Goal: Transaction & Acquisition: Book appointment/travel/reservation

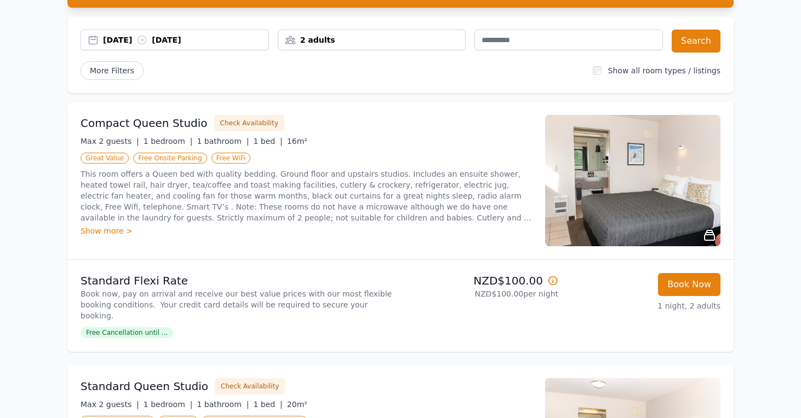
scroll to position [87, 0]
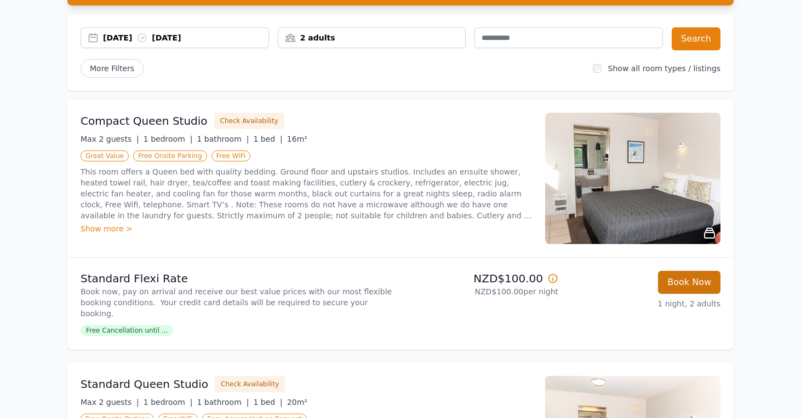
click at [698, 284] on button "Book Now" at bounding box center [689, 282] width 62 height 23
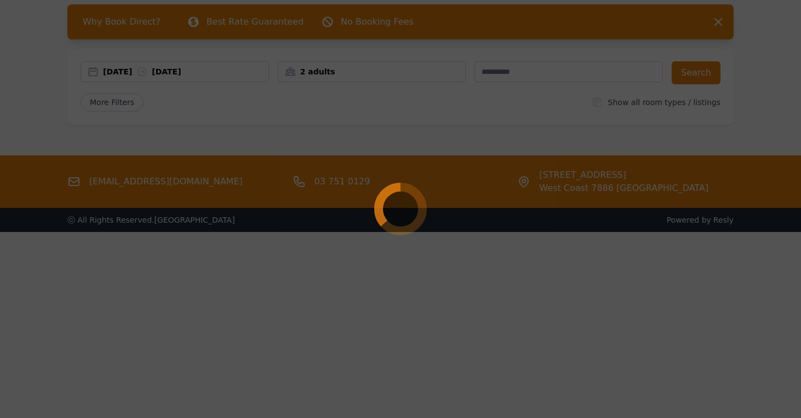
scroll to position [53, 0]
select select "**"
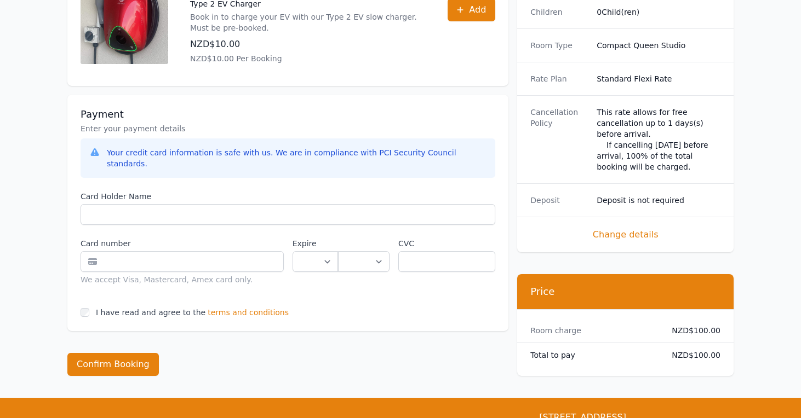
scroll to position [475, 0]
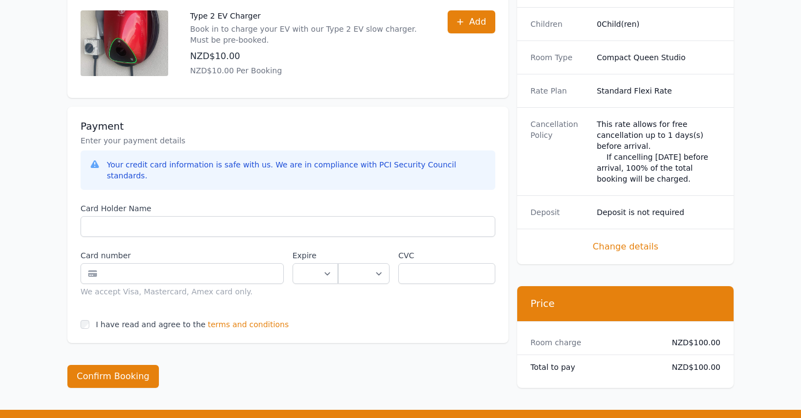
click at [629, 240] on span "Change details" at bounding box center [625, 246] width 190 height 13
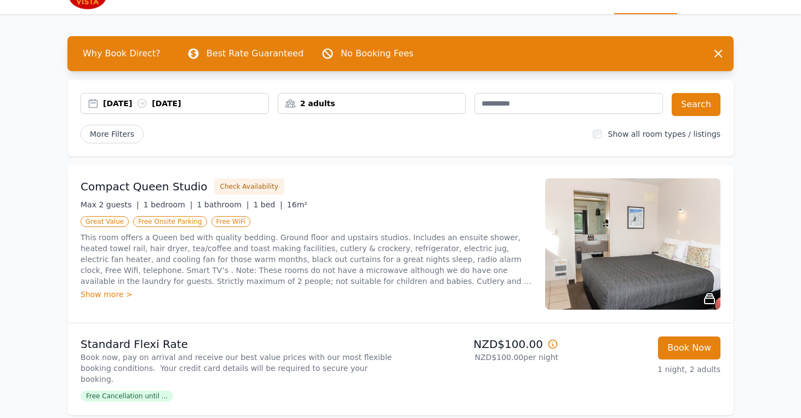
scroll to position [45, 0]
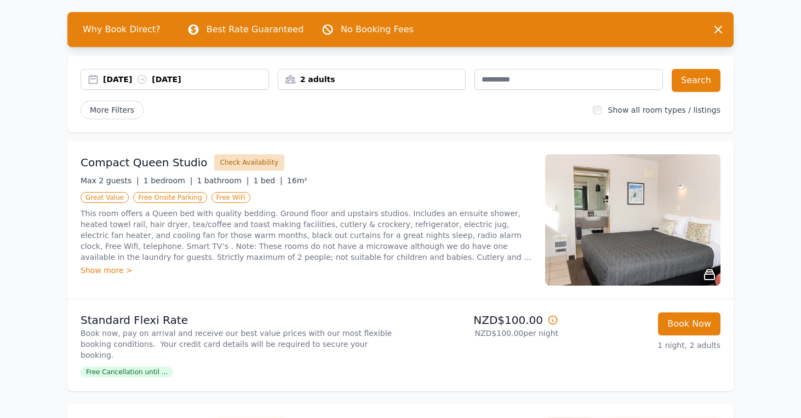
click at [232, 162] on button "Check Availability" at bounding box center [249, 162] width 70 height 16
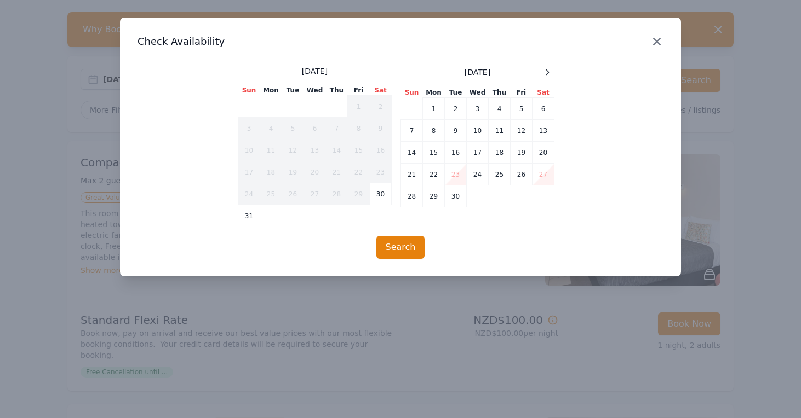
click at [652, 40] on icon "button" at bounding box center [656, 41] width 13 height 13
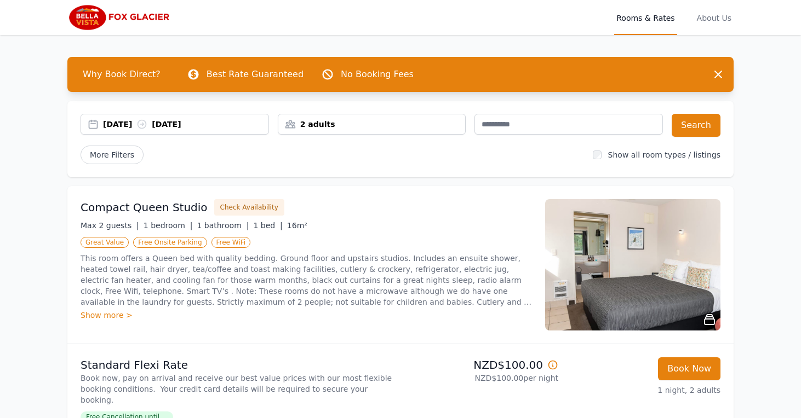
scroll to position [0, 0]
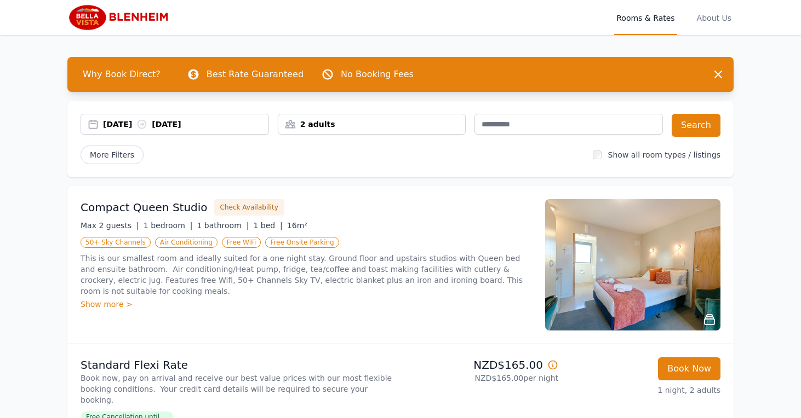
click at [226, 313] on div "Compact Queen Studio Check Availability Max 2 guests | 1 bedroom | 1 bathroom |…" at bounding box center [305, 264] width 451 height 131
